Goal: Transaction & Acquisition: Purchase product/service

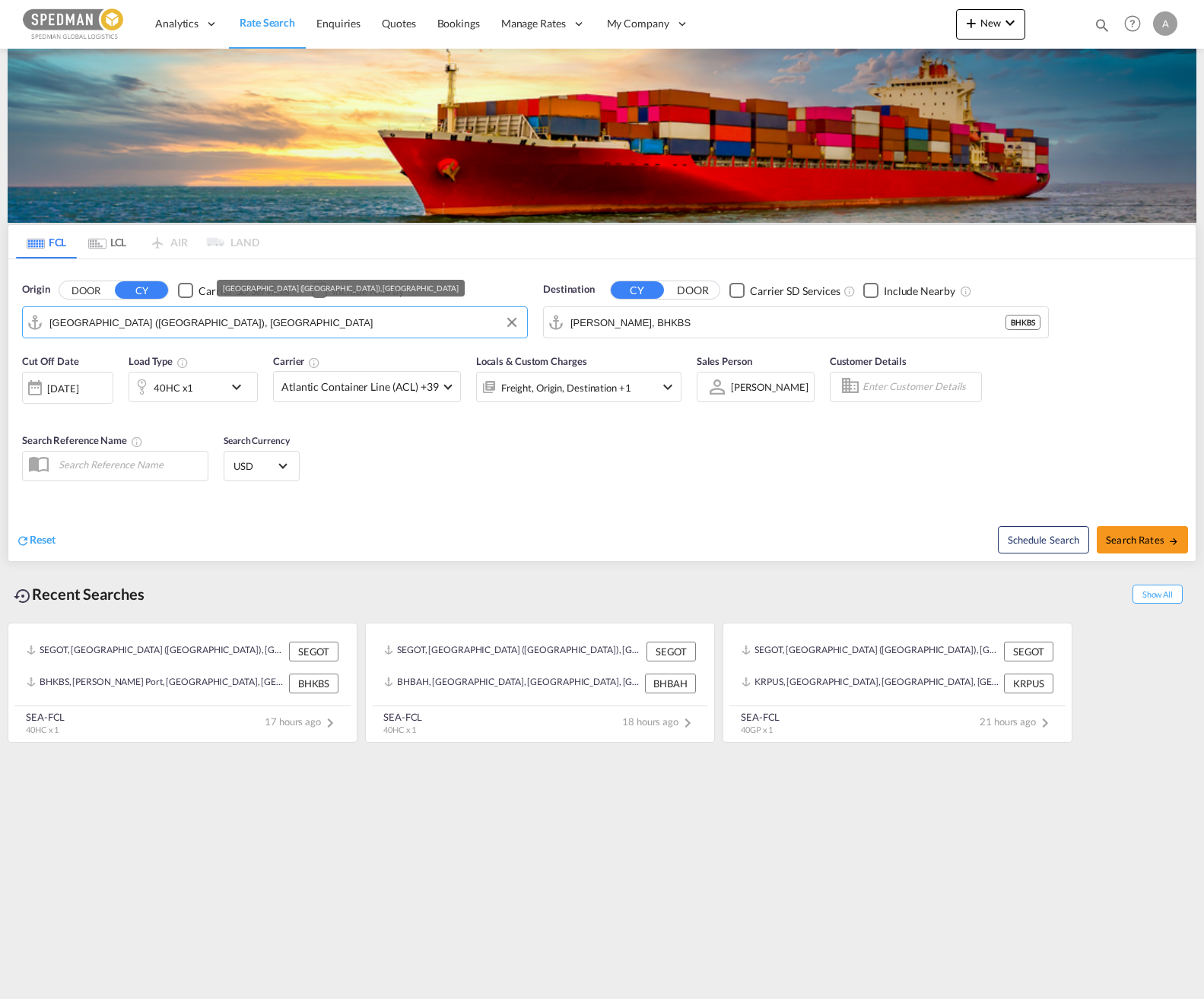
drag, startPoint x: 138, startPoint y: 325, endPoint x: 13, endPoint y: 309, distance: 126.0
click at [0, 313] on html "Analytics Dashboard Rate Search Enquiries Quotes Bookings" at bounding box center [602, 499] width 1204 height 999
click at [21, 320] on div "Origin DOOR CY Carrier SD Services Include Nearby [GEOGRAPHIC_DATA] ([GEOGRAPHI…" at bounding box center [275, 310] width 521 height 72
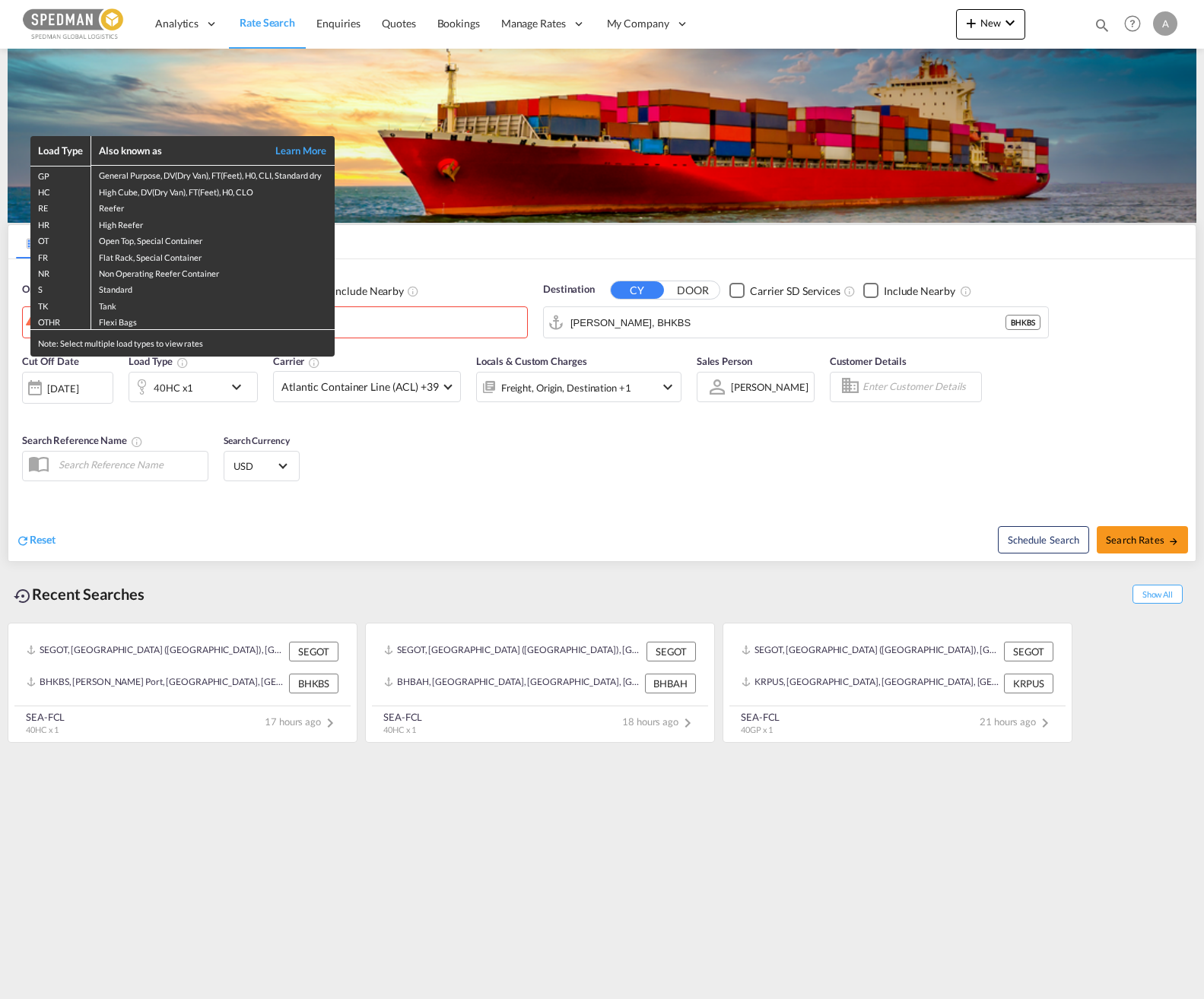
click at [400, 461] on div "Load Type Also known as Learn More GP General Purpose, DV(Dry Van), FT(Feet), H…" at bounding box center [602, 499] width 1204 height 999
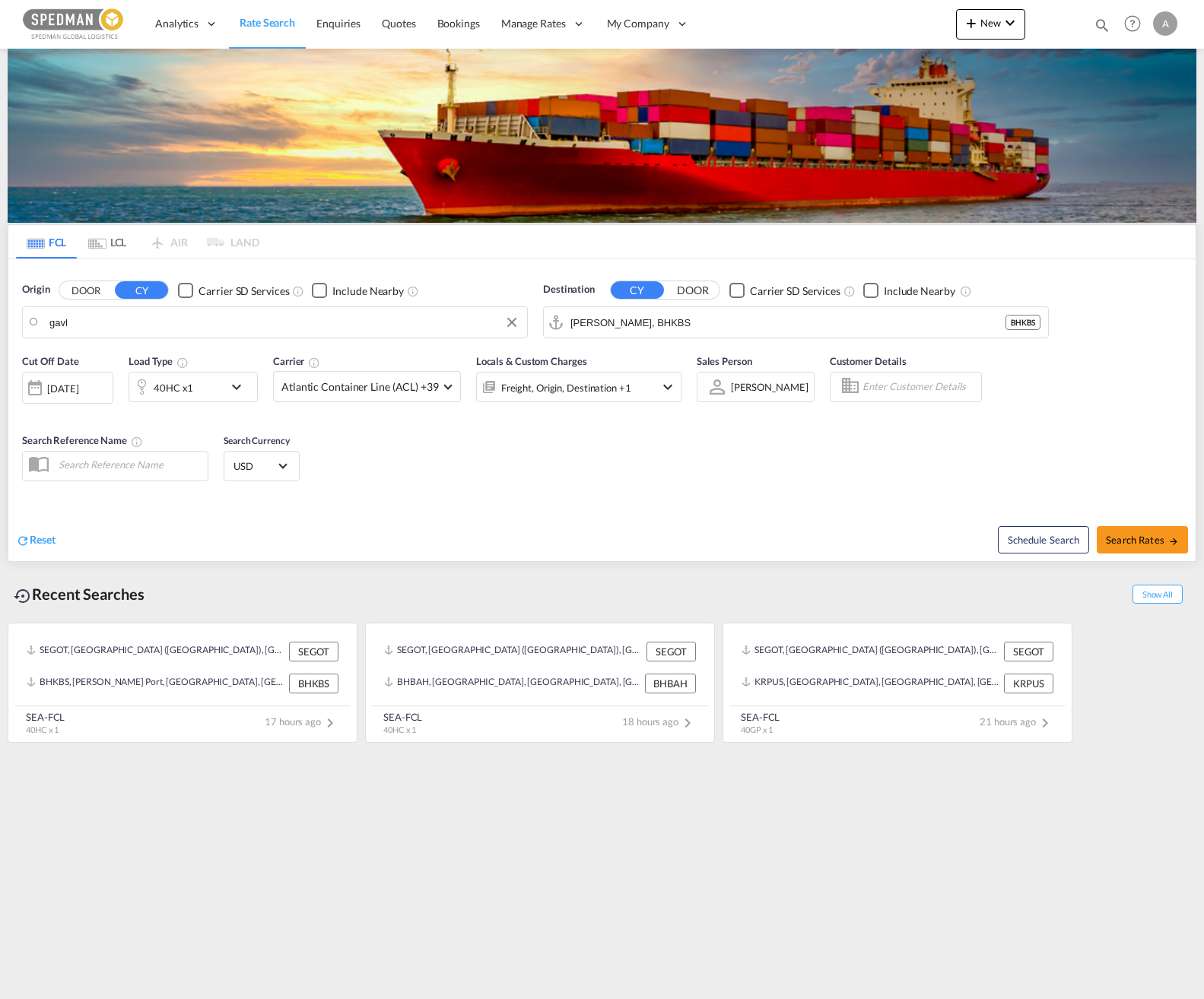
click at [302, 319] on body "Analytics Dashboard Rate Search Enquiries Quotes Bookings" at bounding box center [602, 499] width 1204 height 999
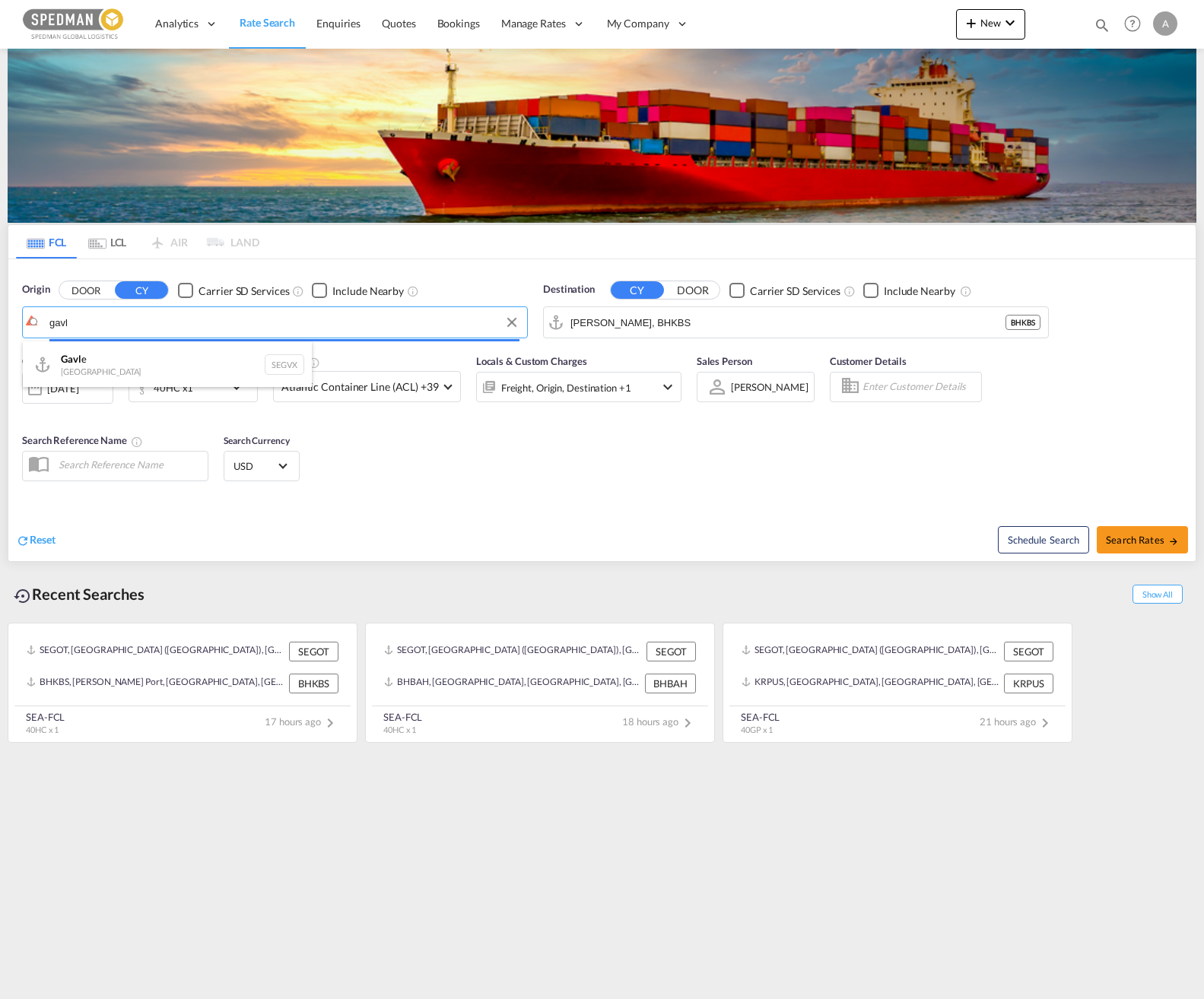
click at [106, 325] on body "Analytics Dashboard Rate Search Enquiries Quotes Bookings" at bounding box center [602, 499] width 1204 height 999
click at [84, 326] on input "gavl" at bounding box center [284, 322] width 470 height 23
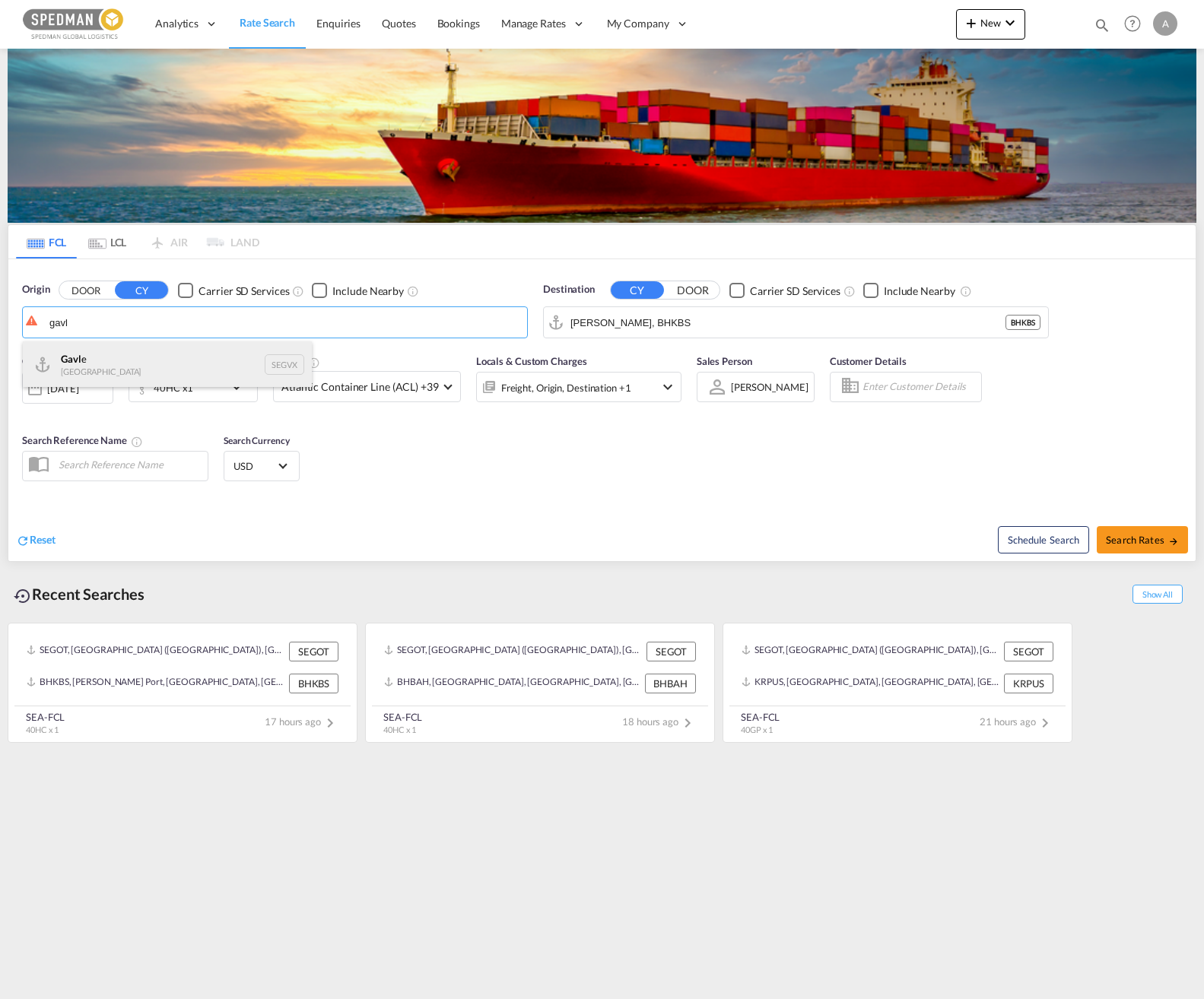
click at [90, 355] on div "Gavl e [GEOGRAPHIC_DATA] SEGVX" at bounding box center [167, 364] width 289 height 45
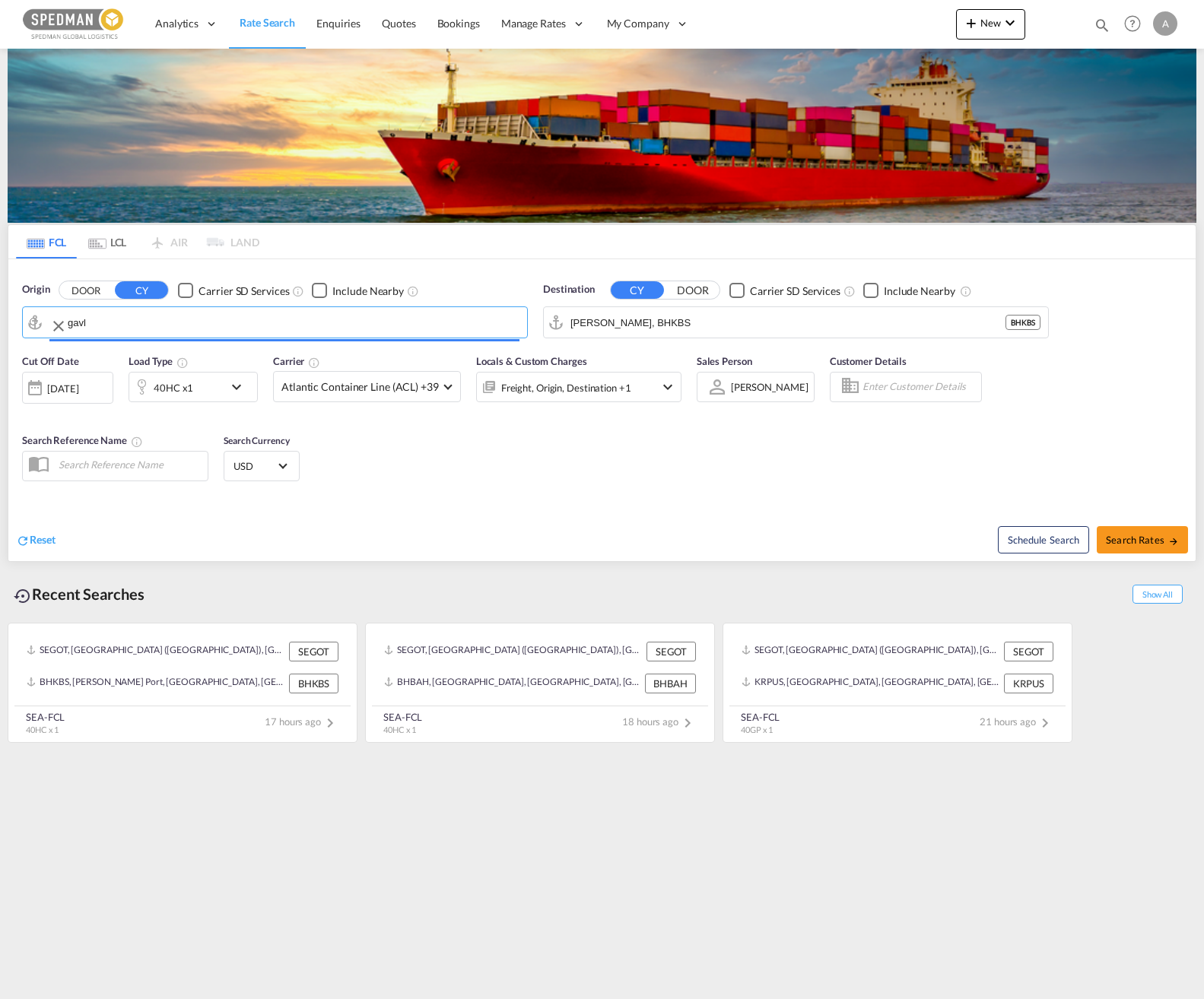
type input "[PERSON_NAME], SEGVX"
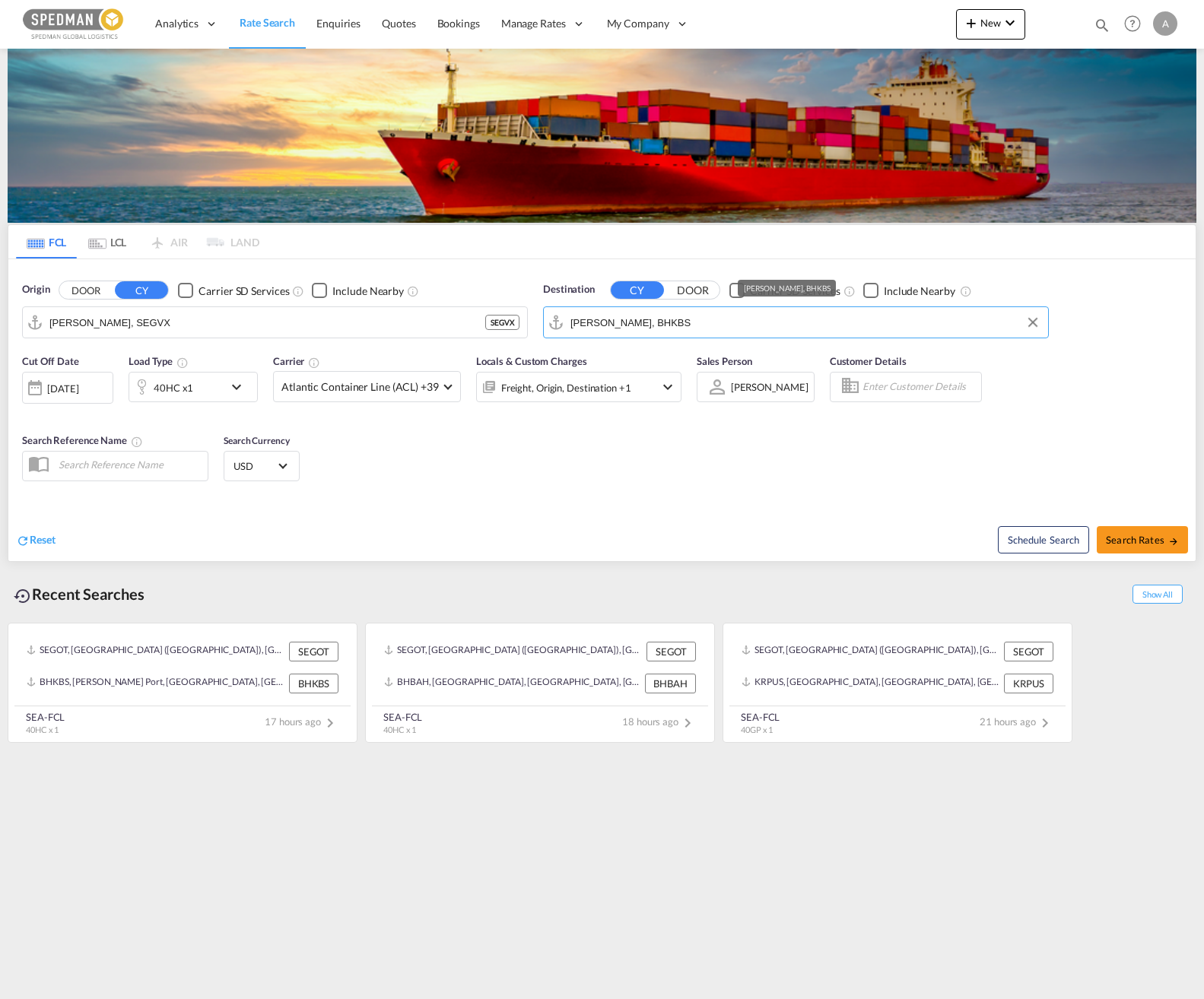
drag, startPoint x: 715, startPoint y: 319, endPoint x: 706, endPoint y: 325, distance: 10.8
click at [706, 325] on input "[PERSON_NAME], BHKBS" at bounding box center [804, 322] width 470 height 23
click at [709, 324] on input "[PERSON_NAME], BHKBS" at bounding box center [804, 322] width 470 height 23
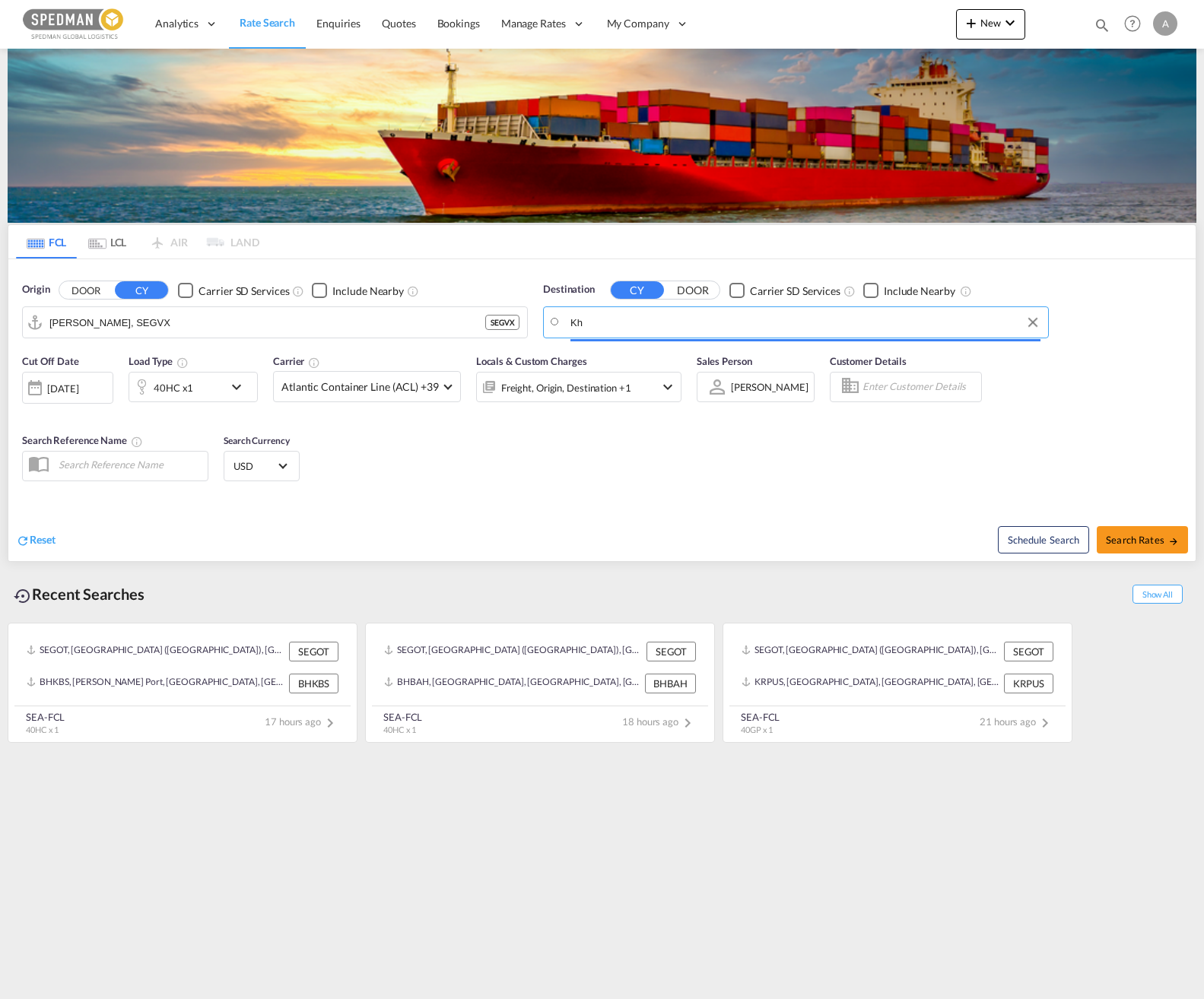
type input "K"
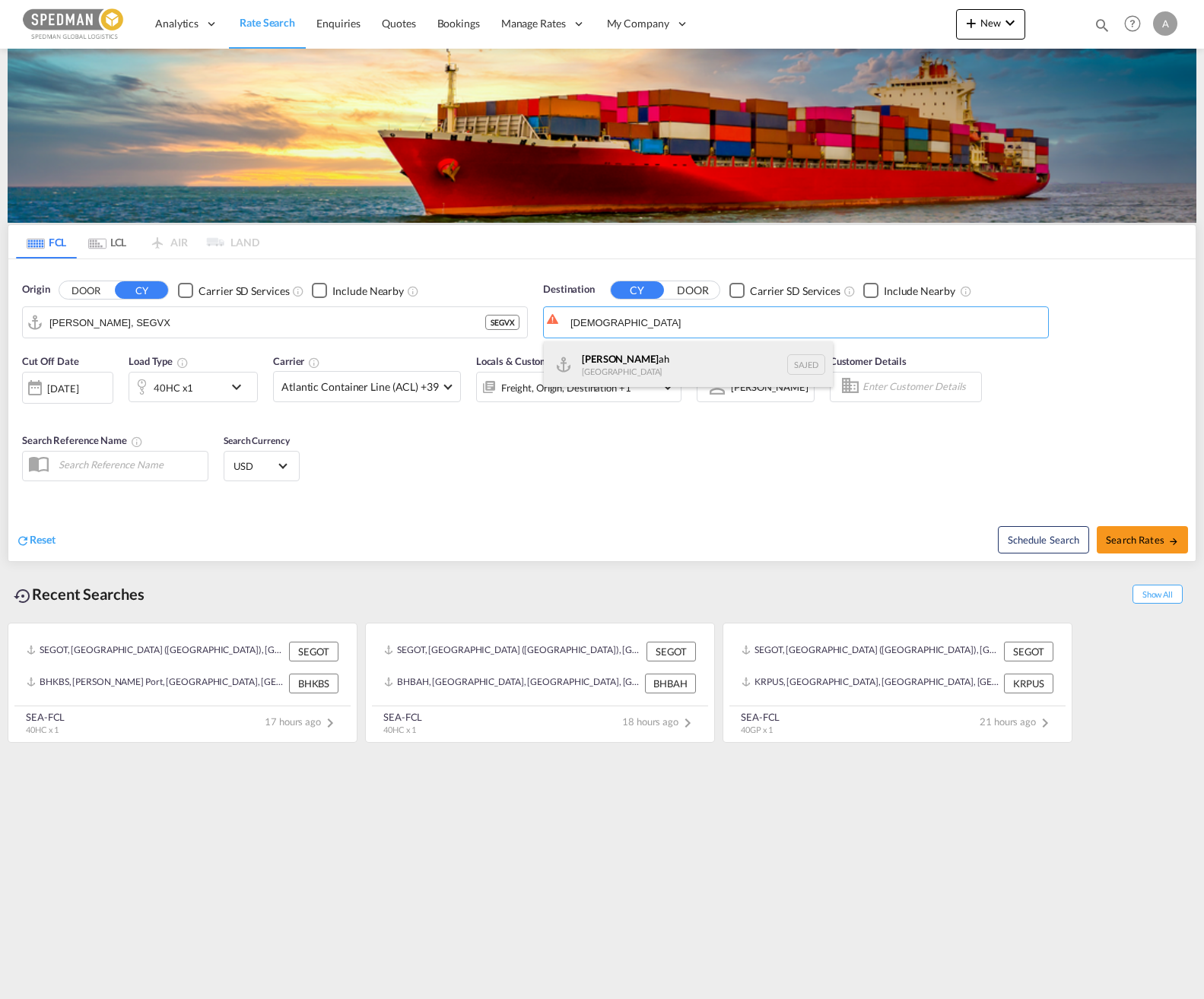
click at [651, 355] on div "[DEMOGRAPHIC_DATA] ah [GEOGRAPHIC_DATA] SAJED" at bounding box center [688, 364] width 289 height 45
type input "Jeddah, SAJED"
click at [79, 391] on div "[DATE]" at bounding box center [63, 389] width 32 height 14
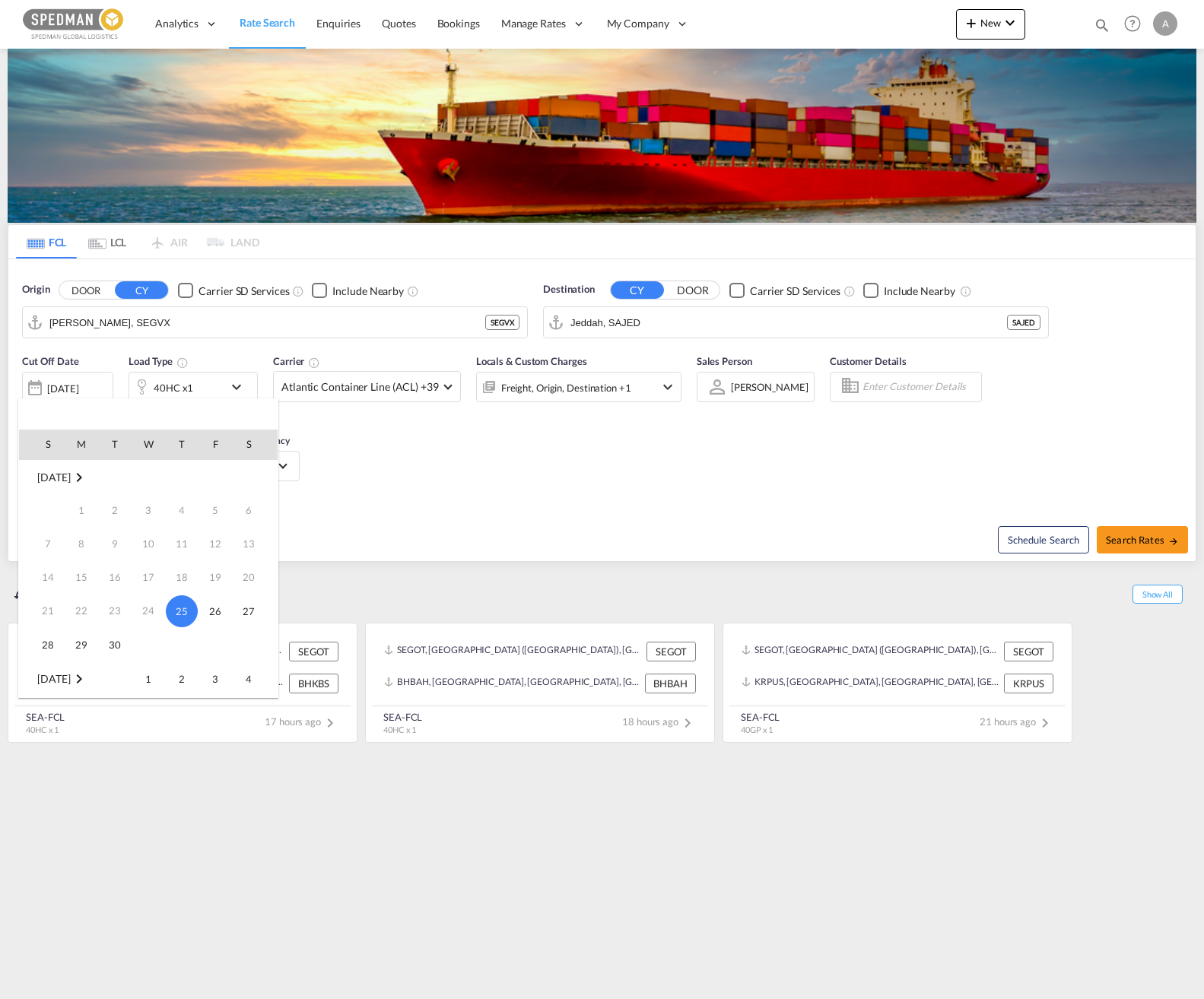
click at [89, 476] on md-icon "September 2025" at bounding box center [79, 477] width 19 height 19
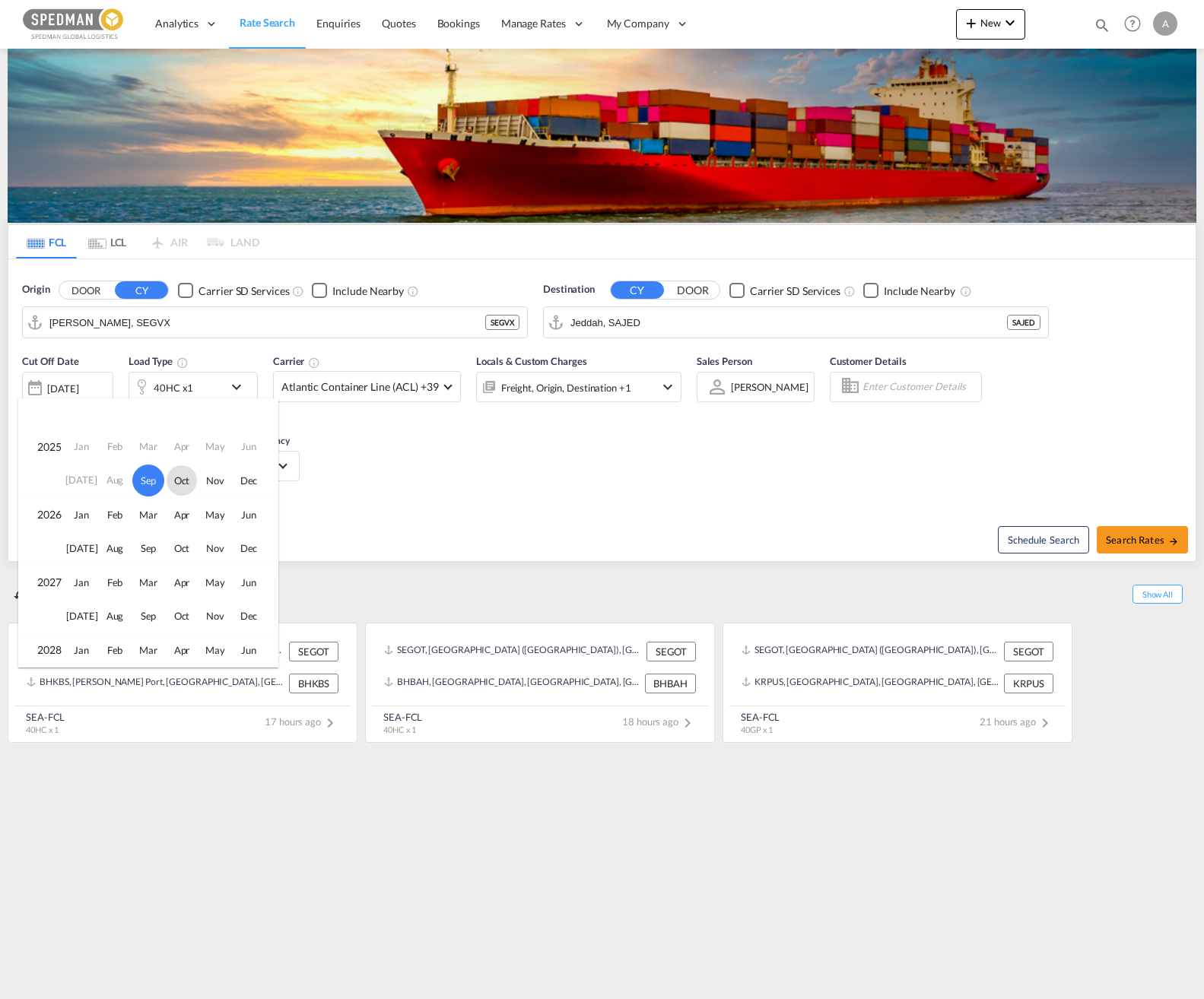
click at [186, 481] on span "Oct" at bounding box center [181, 480] width 31 height 31
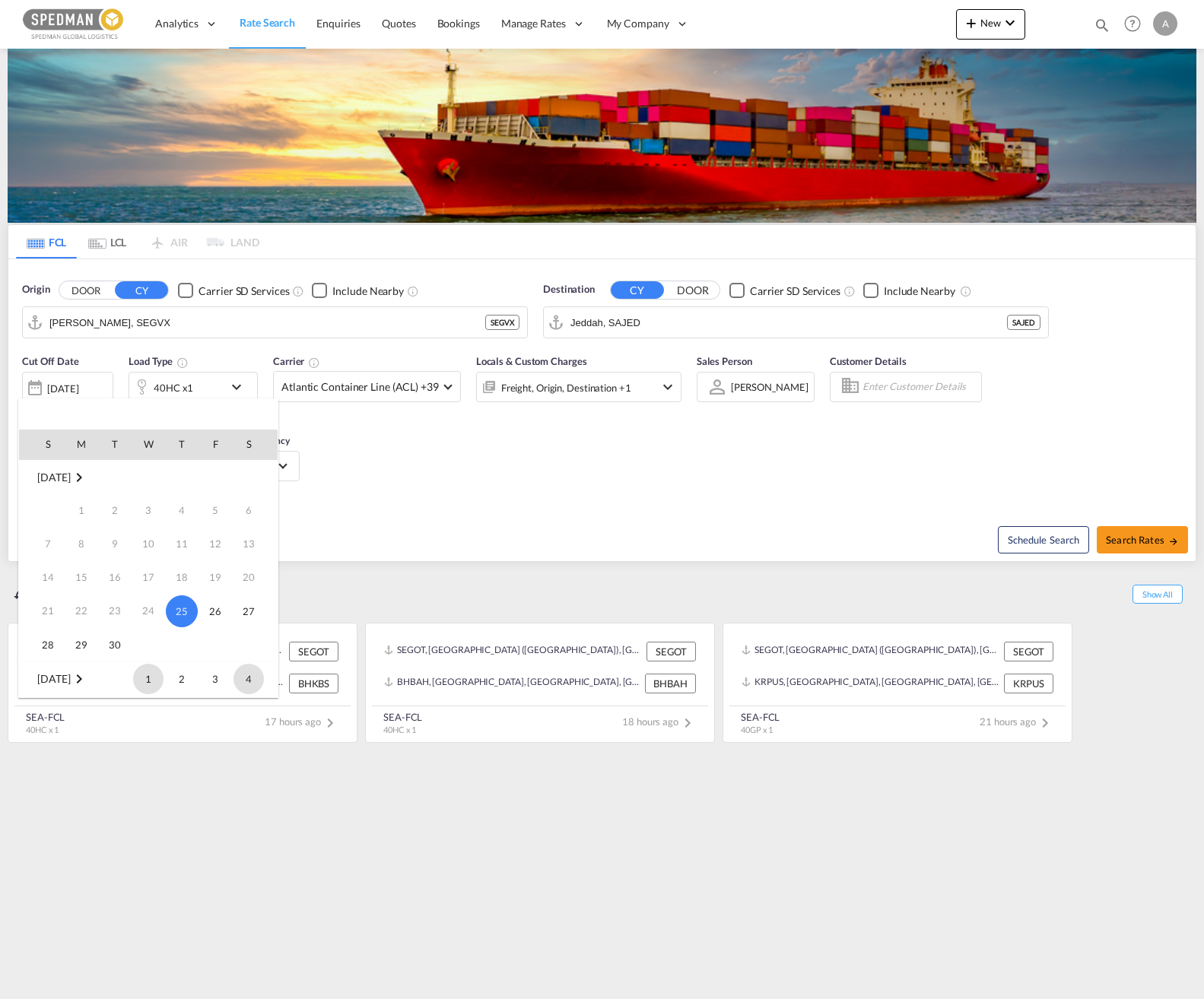
scroll to position [202, 0]
click at [481, 460] on div at bounding box center [602, 499] width 1204 height 999
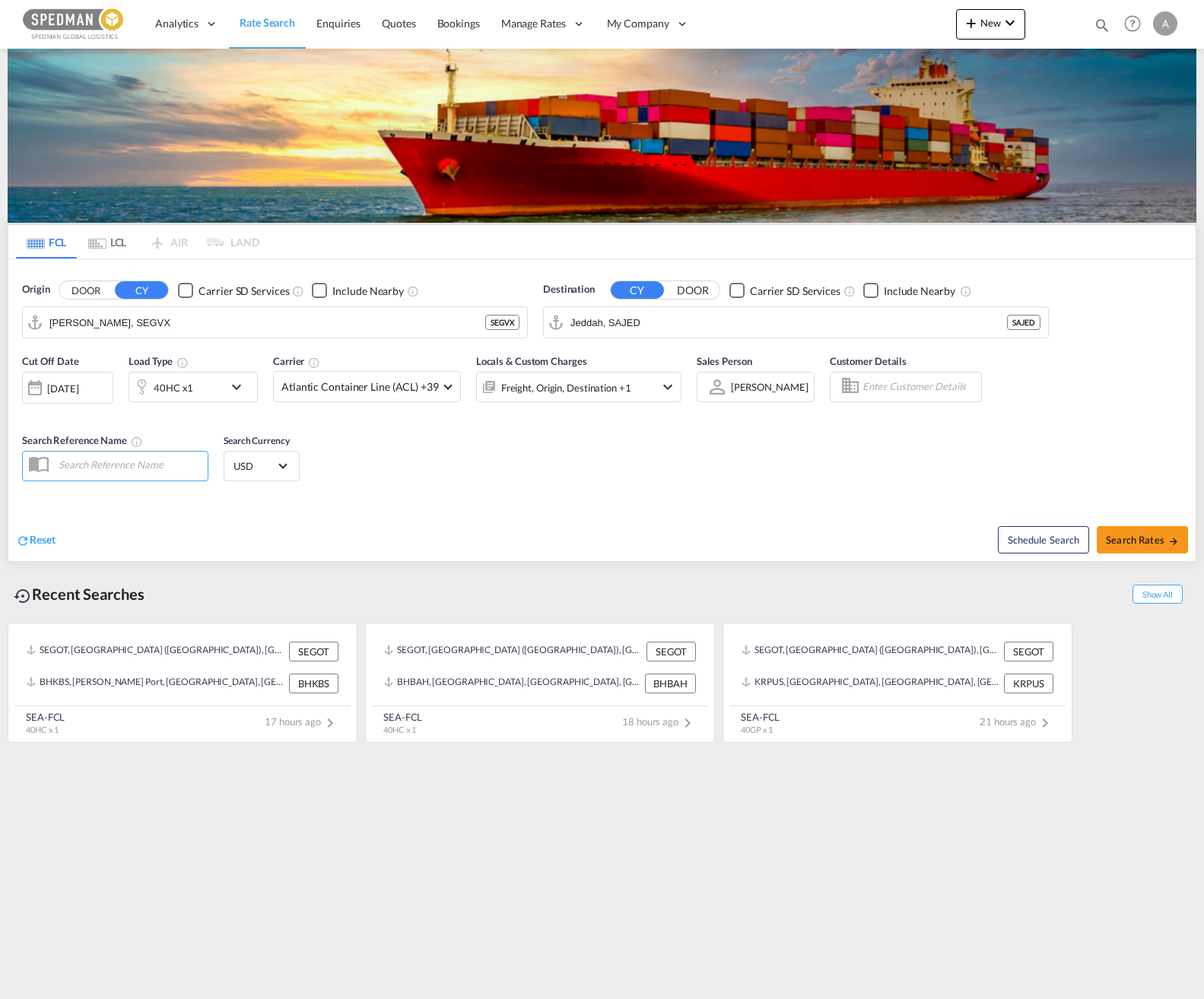
click at [92, 380] on div "[DATE]" at bounding box center [67, 388] width 92 height 31
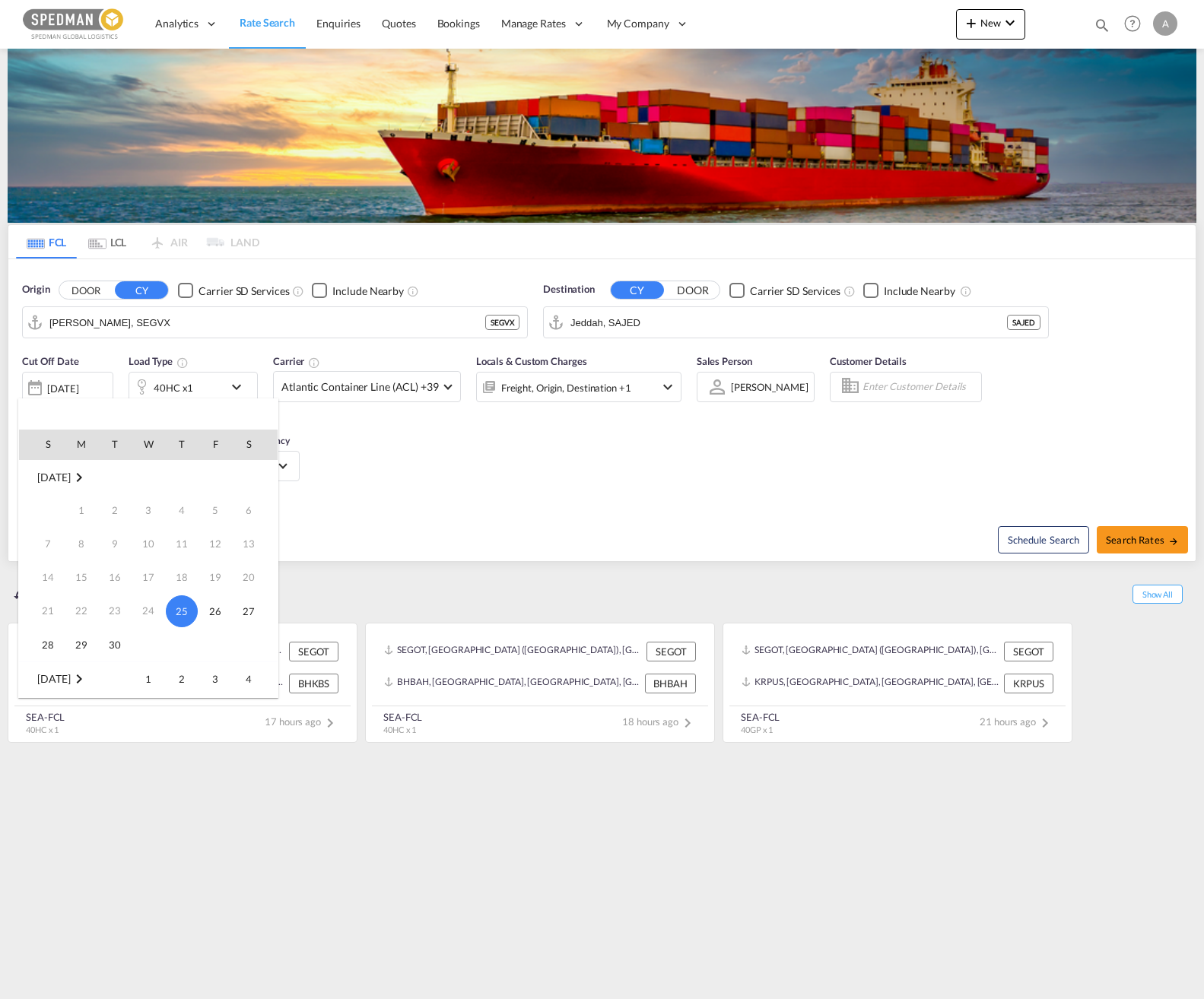
scroll to position [76, 0]
click at [140, 601] on span "1" at bounding box center [148, 602] width 31 height 31
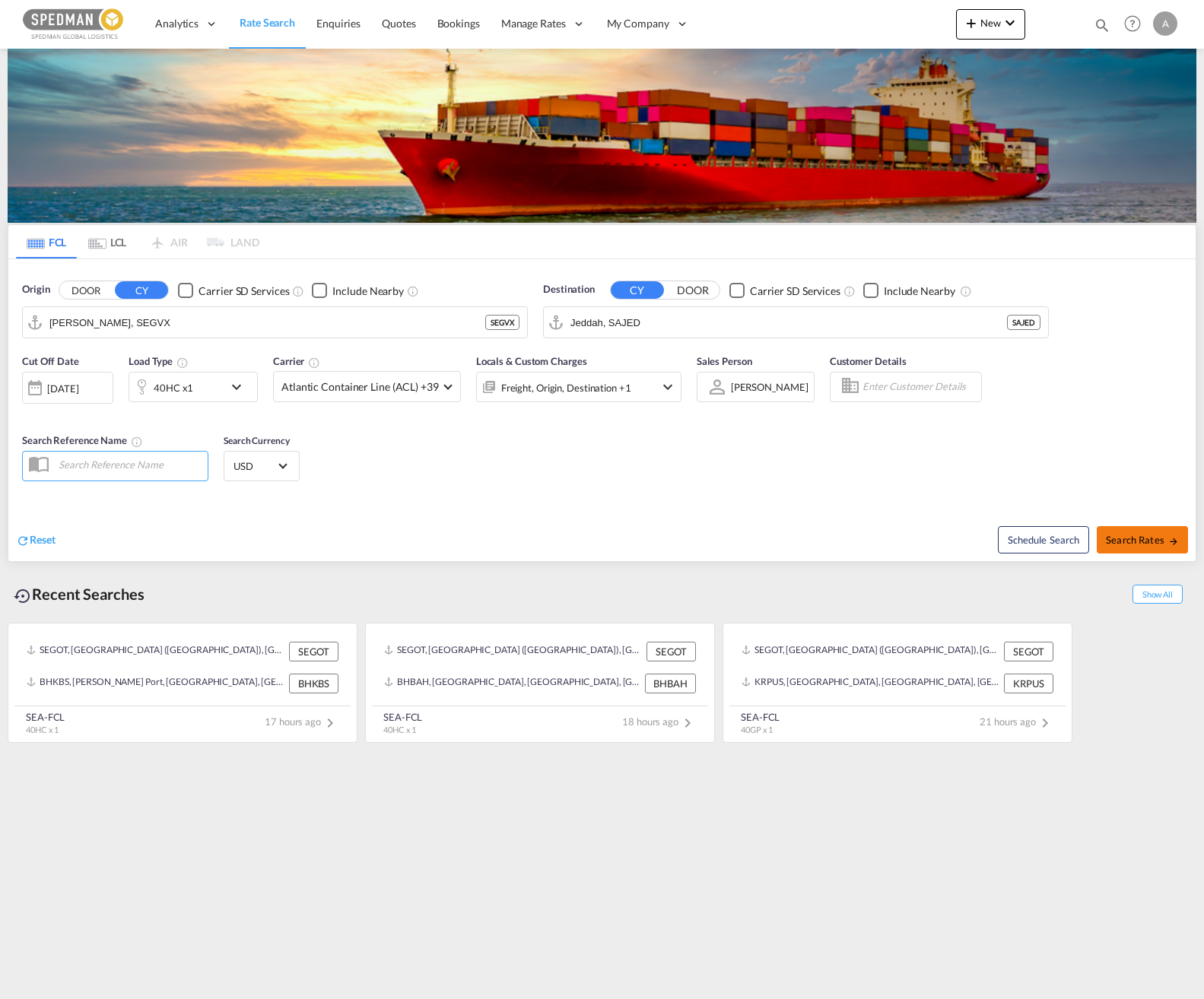
click at [1128, 532] on button "Search Rates" at bounding box center [1142, 540] width 92 height 28
type input "SEGVX to SAJED / [DATE]"
